Goal: Navigation & Orientation: Find specific page/section

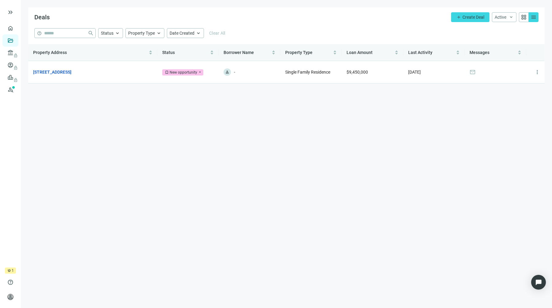
click at [234, 176] on main "Deals add Create Deal Active keyboard_arrow_down grid_view menu help close Stat…" at bounding box center [286, 154] width 531 height 308
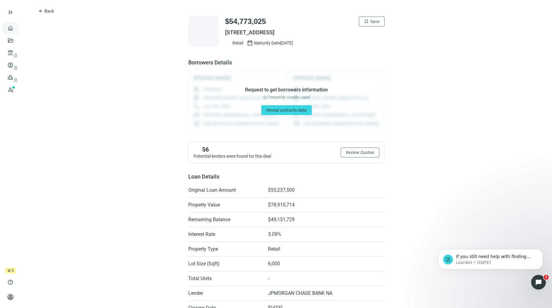
click at [15, 28] on link "Overview" at bounding box center [24, 28] width 18 height 5
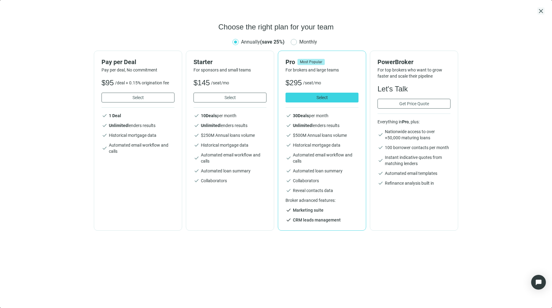
click at [539, 13] on span "close" at bounding box center [541, 10] width 7 height 7
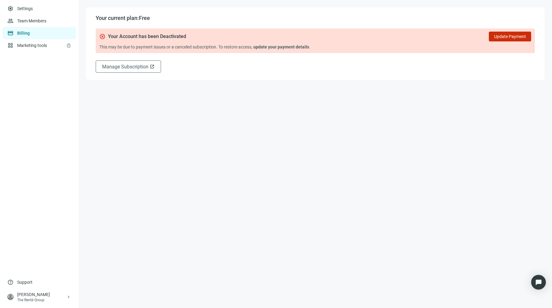
click at [125, 153] on main "Your current plan: Free cancel Your Account has been Deactivated Update Payment…" at bounding box center [316, 154] width 474 height 308
